Goal: Information Seeking & Learning: Understand process/instructions

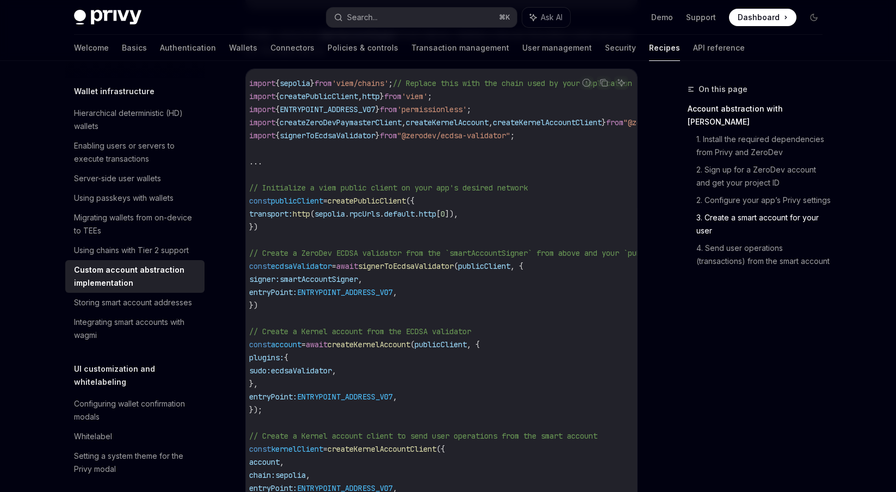
scroll to position [0, 6]
click at [374, 127] on span "createZeroDevPaymasterClient" at bounding box center [340, 122] width 122 height 10
copy span "createZeroDevPaymasterClient"
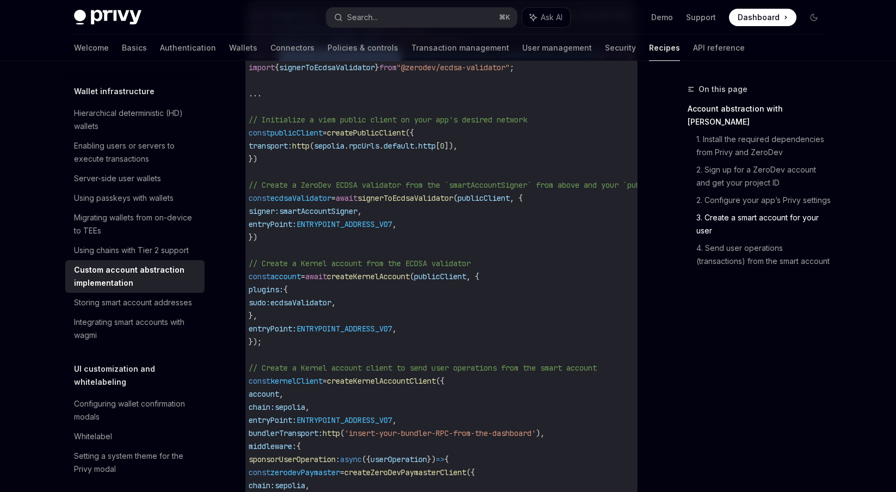
scroll to position [1560, 0]
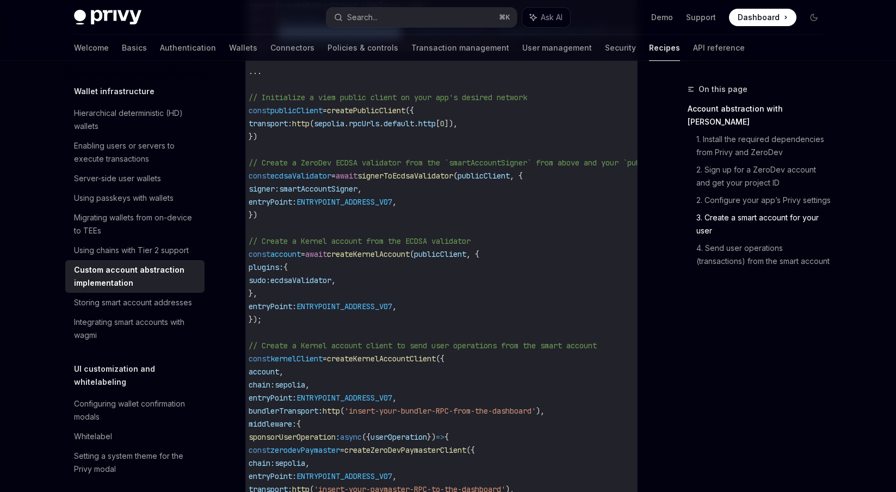
click at [321, 115] on span "publicClient" at bounding box center [296, 111] width 52 height 10
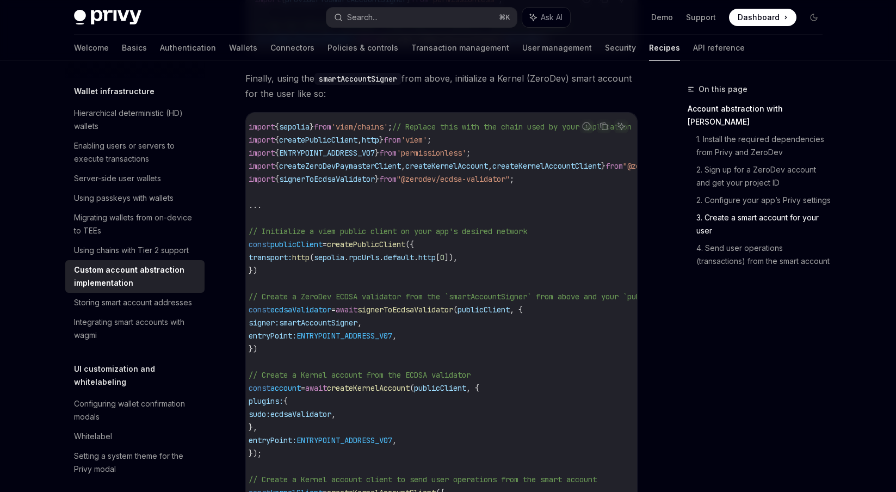
scroll to position [0, 0]
drag, startPoint x: 285, startPoint y: 342, endPoint x: 241, endPoint y: 136, distance: 210.3
copy code "import { sepolia } from 'viem/chains' ; // Replace this with the chain used by …"
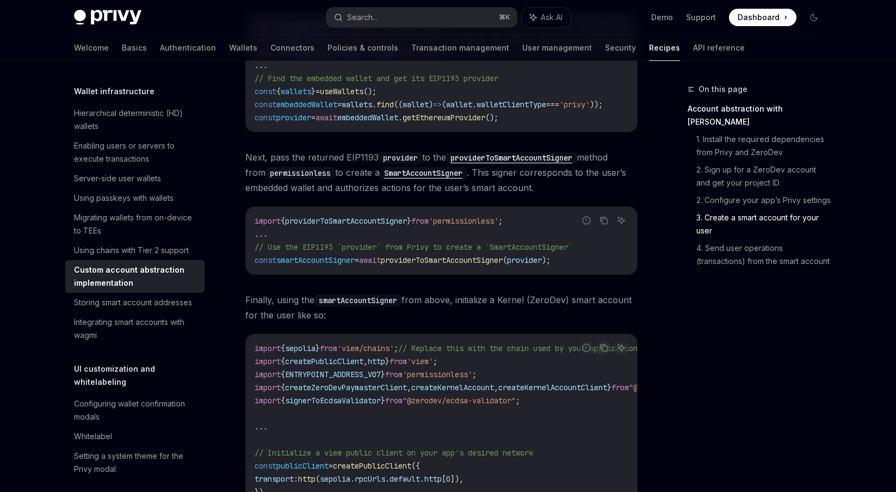
scroll to position [1230, 0]
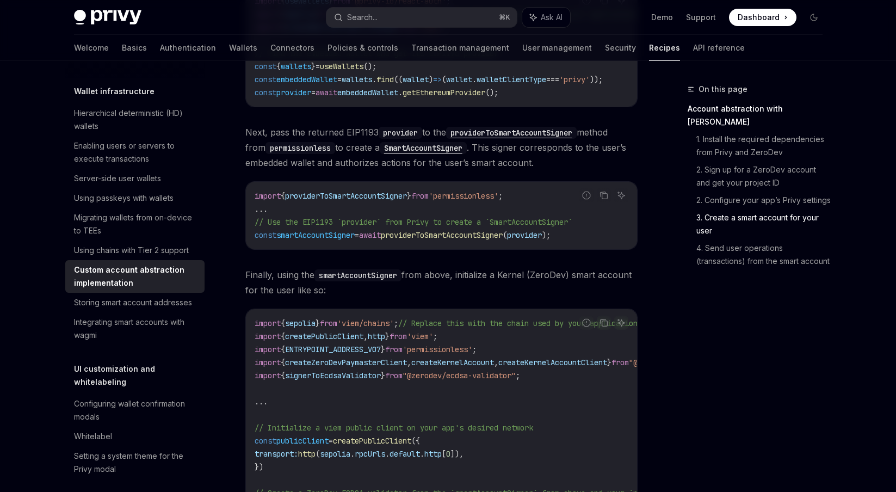
click at [474, 240] on span "providerToSmartAccountSigner" at bounding box center [442, 235] width 122 height 10
copy span "providerToSmartAccountSigner"
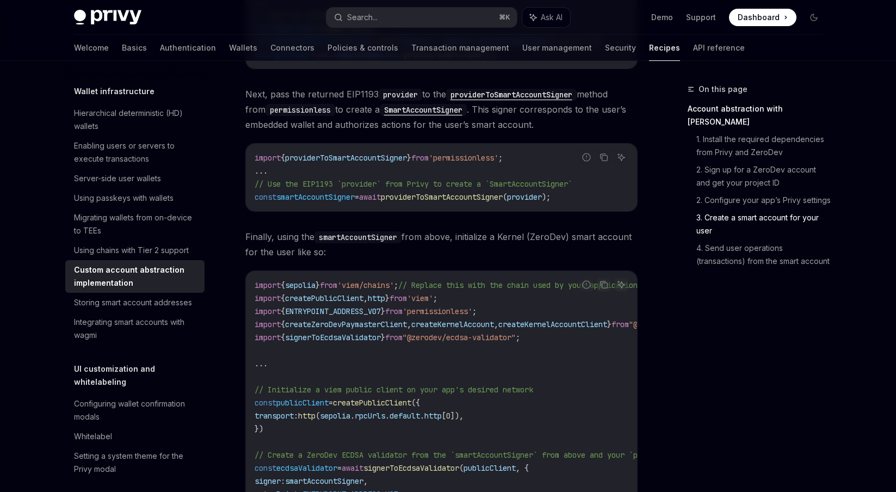
scroll to position [1281, 0]
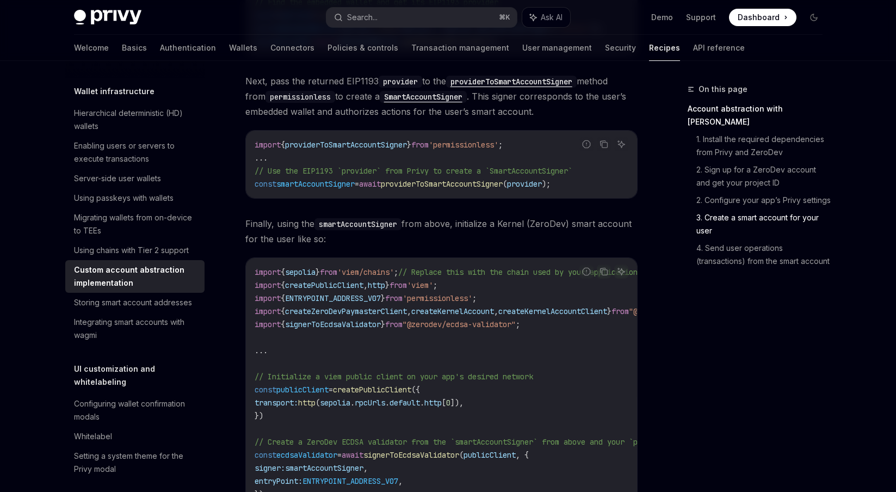
click at [499, 160] on code "import { providerToSmartAccountSigner } from 'permissionless' ; ... // Use the …" at bounding box center [442, 164] width 374 height 52
click at [498, 150] on span "'permissionless'" at bounding box center [464, 145] width 70 height 10
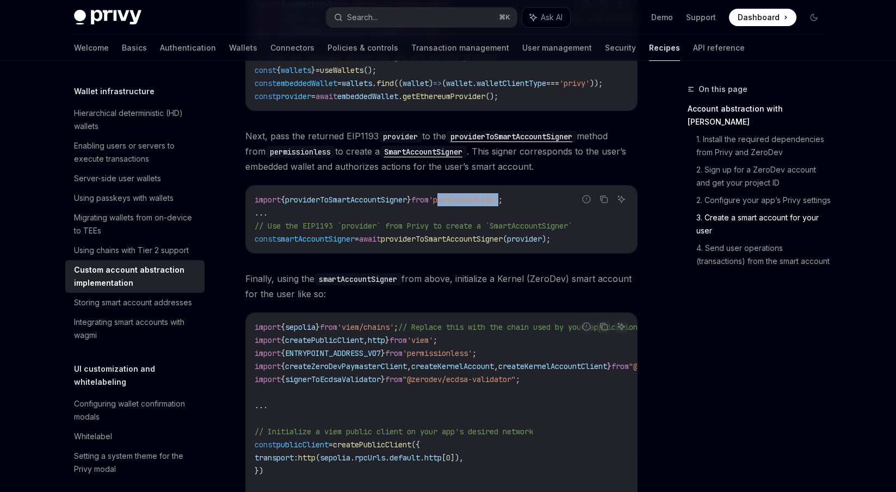
scroll to position [1229, 0]
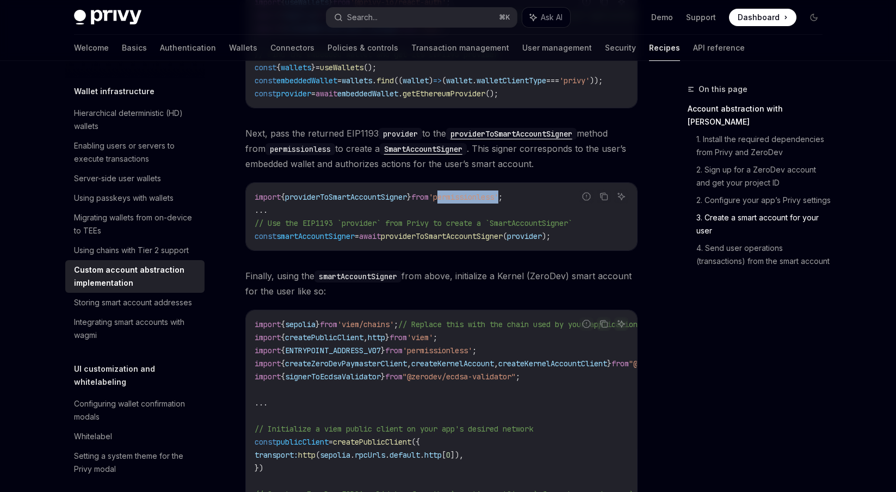
click at [370, 202] on span "providerToSmartAccountSigner" at bounding box center [346, 197] width 122 height 10
copy span "providerToSmartAccountSigner"
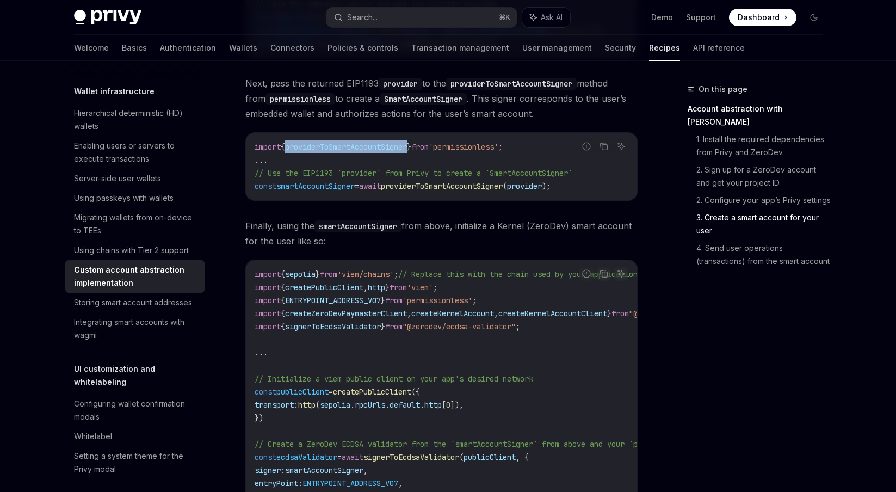
scroll to position [1279, 0]
click at [492, 190] on span "providerToSmartAccountSigner" at bounding box center [442, 186] width 122 height 10
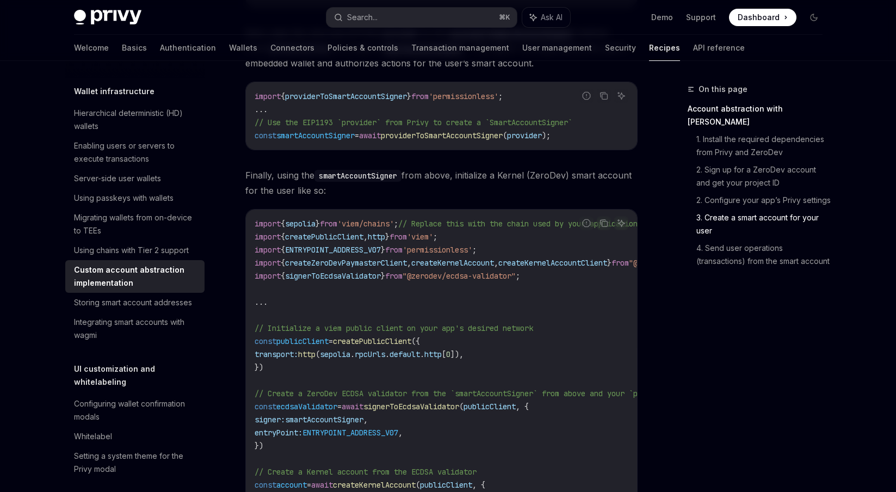
scroll to position [1336, 0]
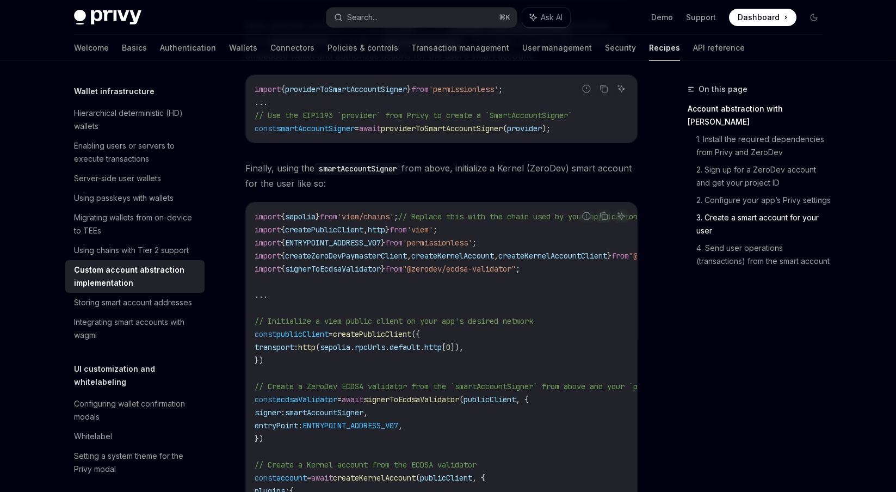
click at [379, 175] on code "smartAccountSigner" at bounding box center [357, 169] width 87 height 12
click at [429, 181] on span "Finally, using the smartAccountSigner from above, initialize a Kernel (ZeroDev)…" at bounding box center [441, 175] width 392 height 30
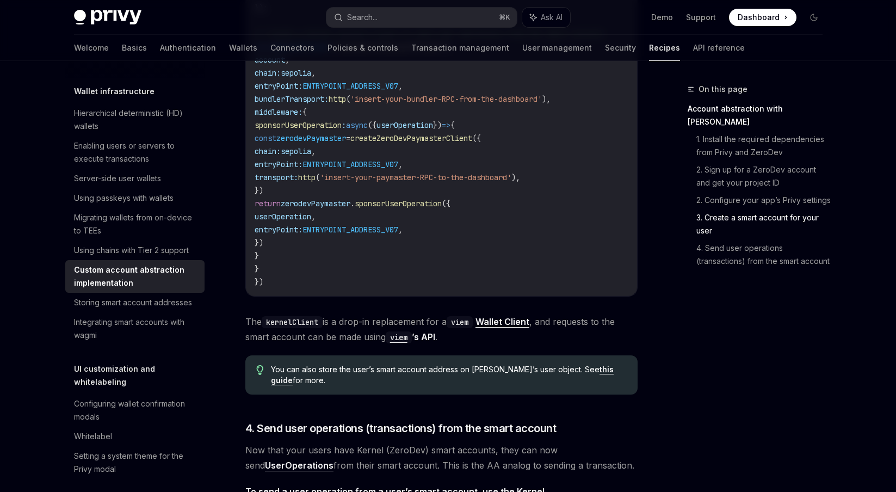
scroll to position [1794, 0]
